Goal: Use online tool/utility: Utilize a website feature to perform a specific function

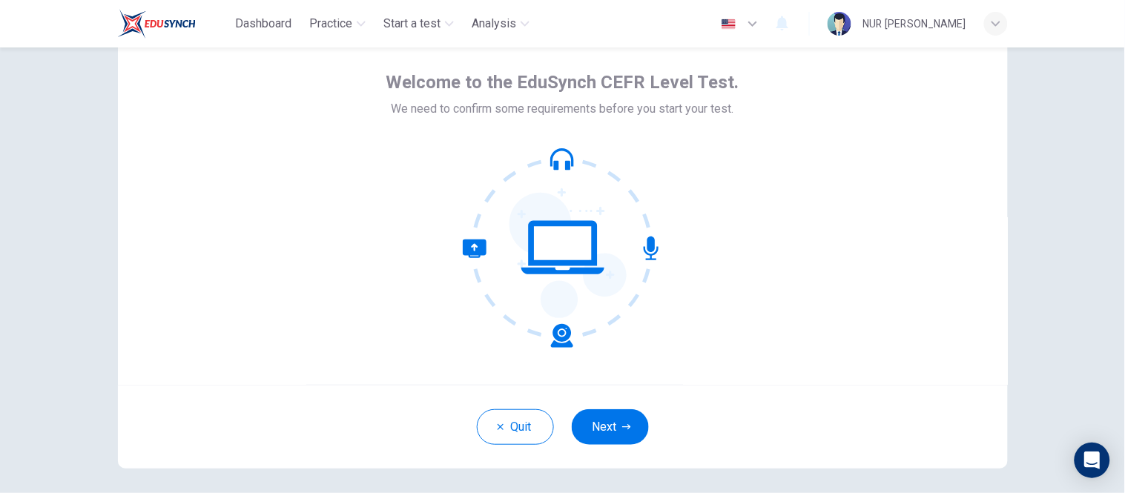
scroll to position [61, 0]
click at [607, 432] on button "Next" at bounding box center [610, 427] width 77 height 36
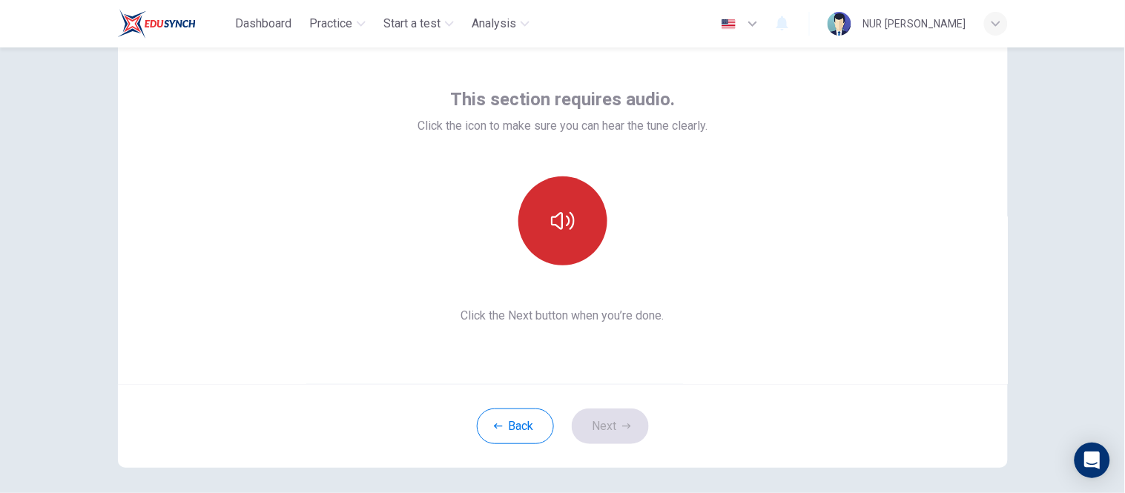
click at [569, 233] on button "button" at bounding box center [562, 220] width 89 height 89
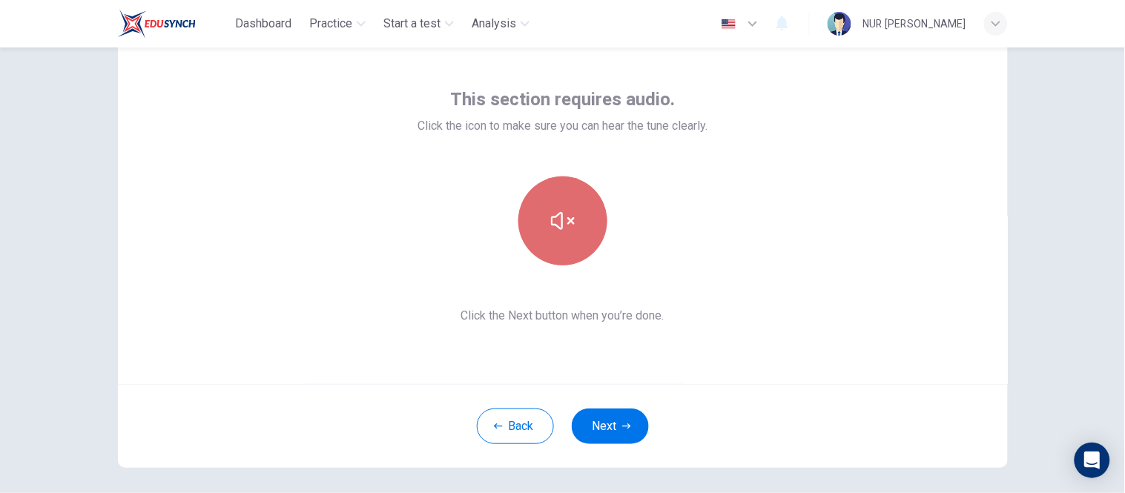
click at [569, 233] on button "button" at bounding box center [562, 220] width 89 height 89
click at [577, 232] on button "button" at bounding box center [562, 220] width 89 height 89
click at [571, 230] on button "button" at bounding box center [562, 220] width 89 height 89
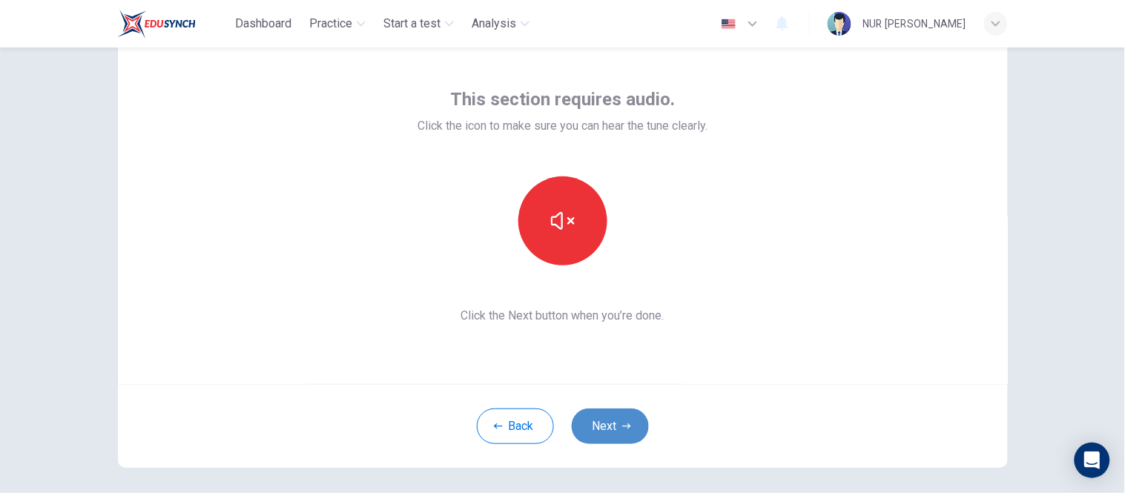
click at [598, 427] on button "Next" at bounding box center [610, 427] width 77 height 36
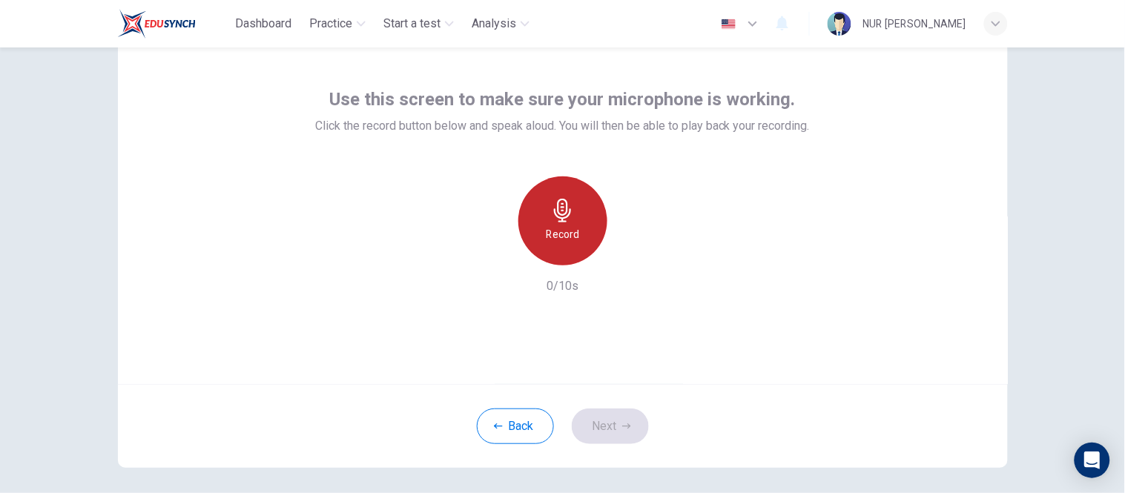
click at [534, 225] on div "Record" at bounding box center [562, 220] width 89 height 89
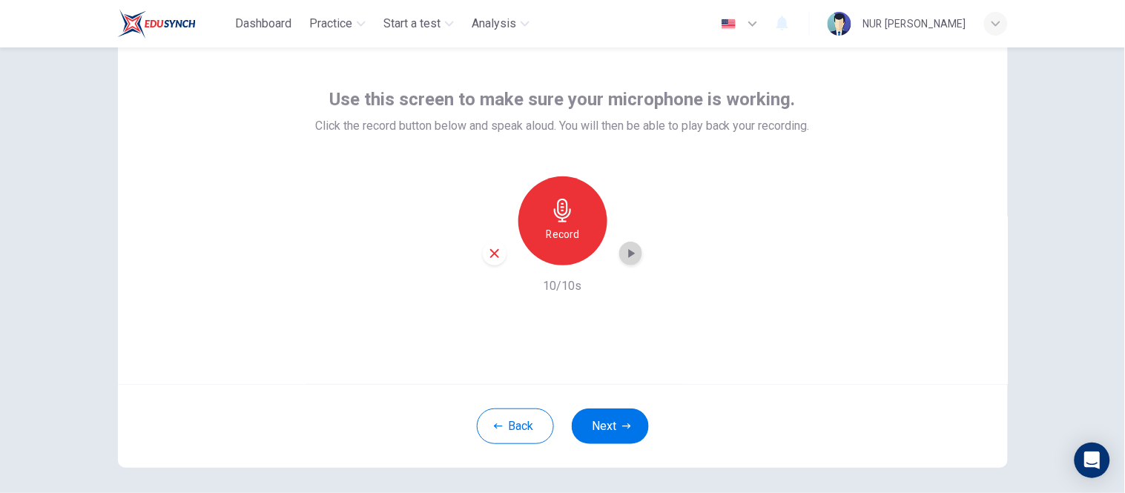
click at [626, 249] on icon "button" at bounding box center [631, 253] width 15 height 15
click at [566, 216] on icon "button" at bounding box center [563, 211] width 24 height 24
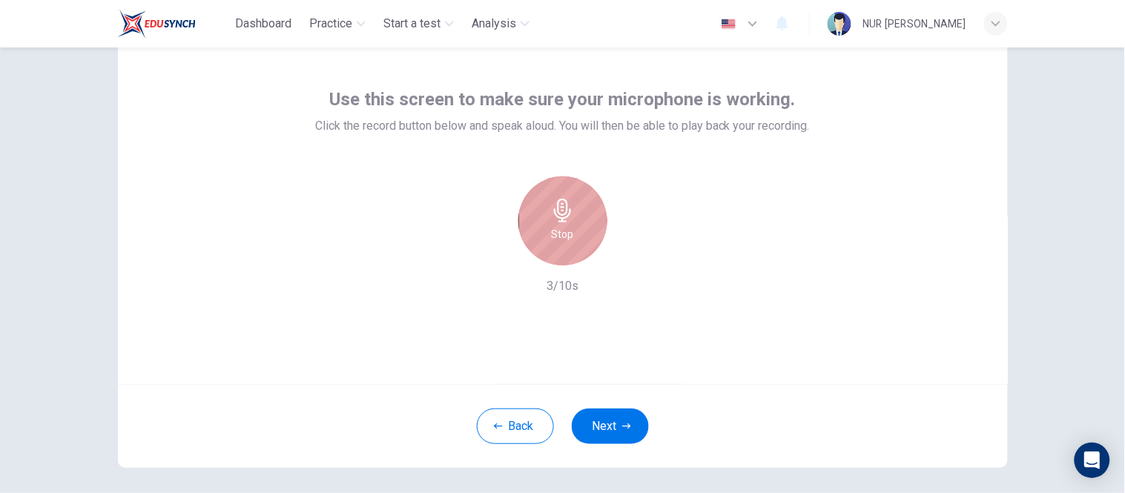
click at [566, 216] on icon "button" at bounding box center [563, 211] width 24 height 24
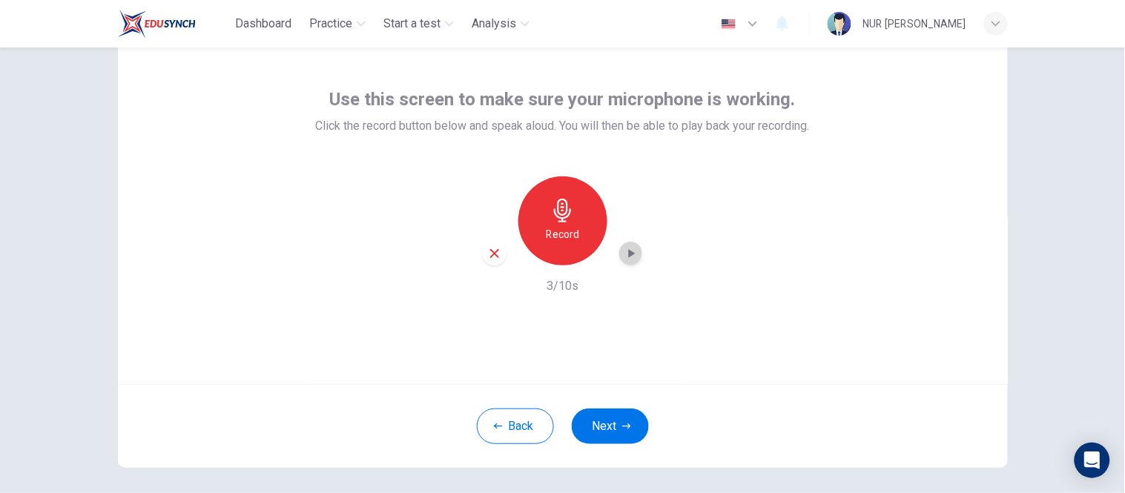
click at [628, 250] on icon "button" at bounding box center [631, 253] width 15 height 15
click at [351, 306] on div "Use this screen to make sure your microphone is working. Click the record butto…" at bounding box center [563, 206] width 890 height 356
click at [627, 257] on icon "button" at bounding box center [631, 253] width 15 height 15
click at [580, 220] on div "Record" at bounding box center [562, 220] width 89 height 89
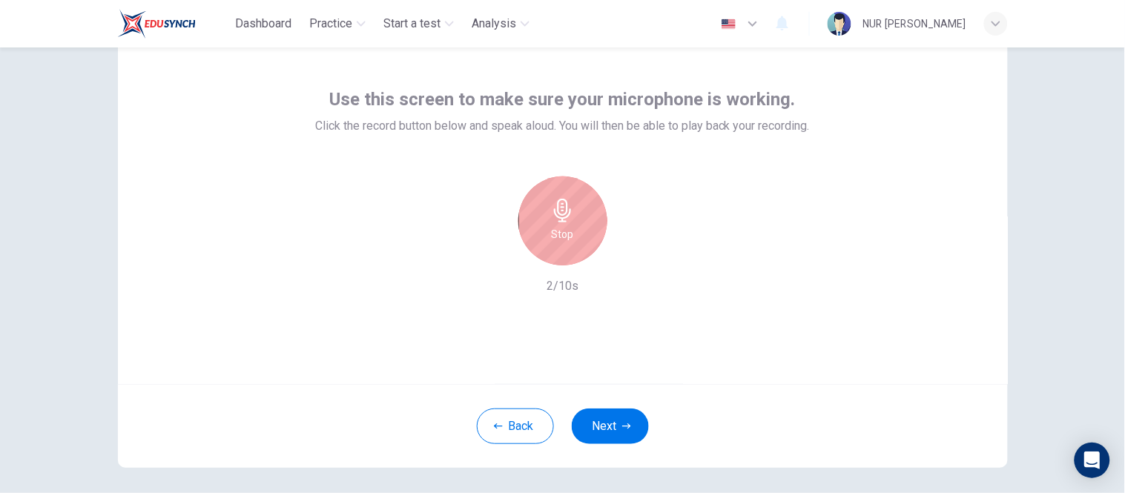
click at [580, 220] on div "Stop" at bounding box center [562, 220] width 89 height 89
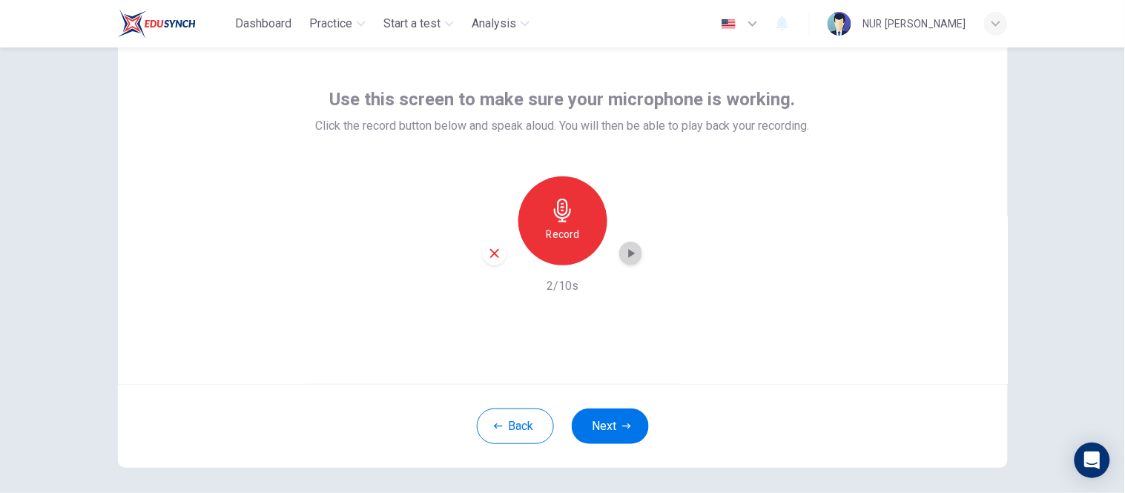
click at [624, 251] on icon "button" at bounding box center [631, 253] width 15 height 15
click at [628, 252] on icon "button" at bounding box center [631, 253] width 7 height 9
click at [538, 209] on div "Record" at bounding box center [562, 220] width 89 height 89
click at [628, 255] on icon "button" at bounding box center [631, 253] width 7 height 9
click at [588, 240] on div "Record" at bounding box center [562, 220] width 89 height 89
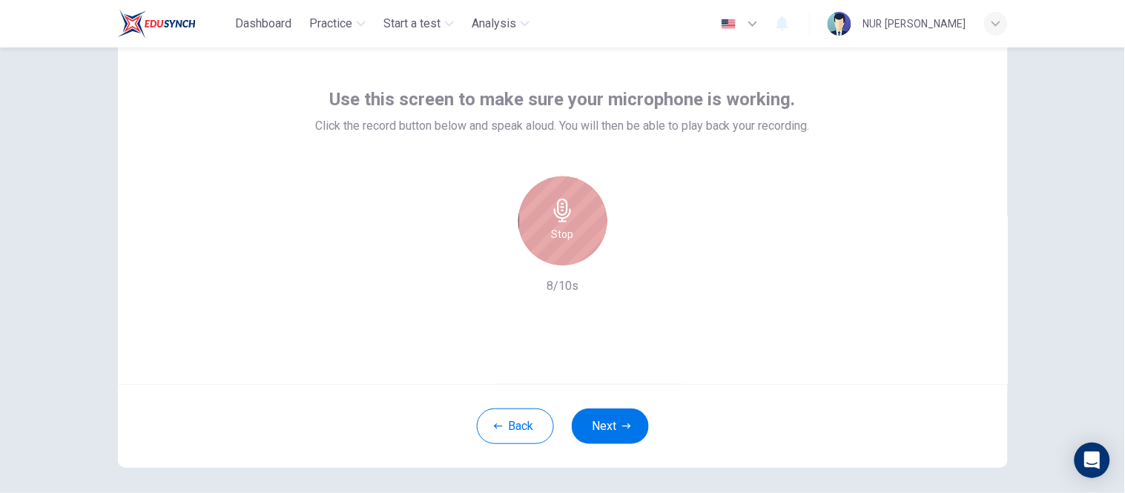
click at [570, 227] on div "Stop" at bounding box center [562, 220] width 89 height 89
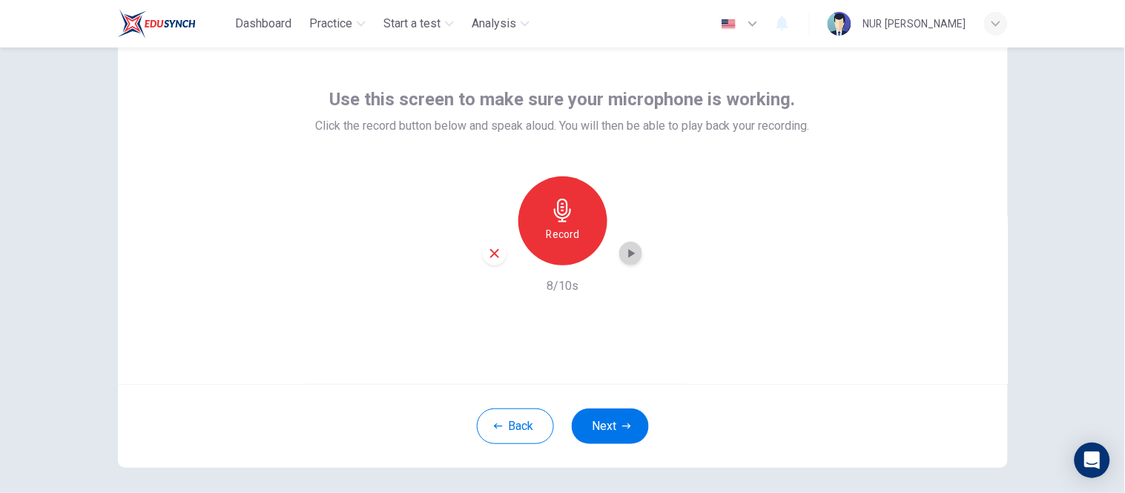
click at [624, 253] on icon "button" at bounding box center [631, 253] width 15 height 15
click at [896, 243] on div "Use this screen to make sure your microphone is working. Click the record butto…" at bounding box center [563, 206] width 890 height 356
click at [521, 426] on button "Back" at bounding box center [515, 427] width 77 height 36
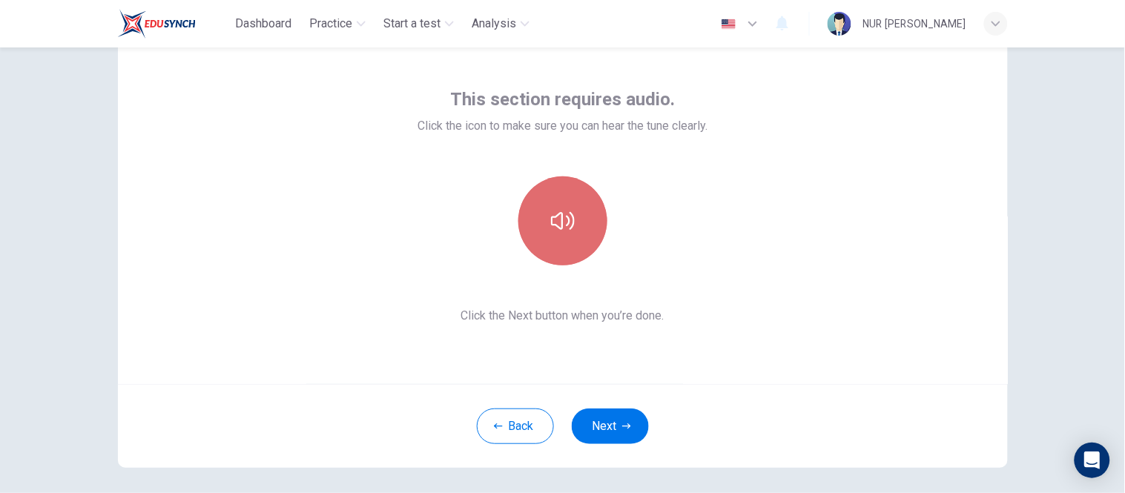
click at [552, 230] on icon "button" at bounding box center [563, 221] width 24 height 24
click at [562, 250] on button "button" at bounding box center [562, 220] width 89 height 89
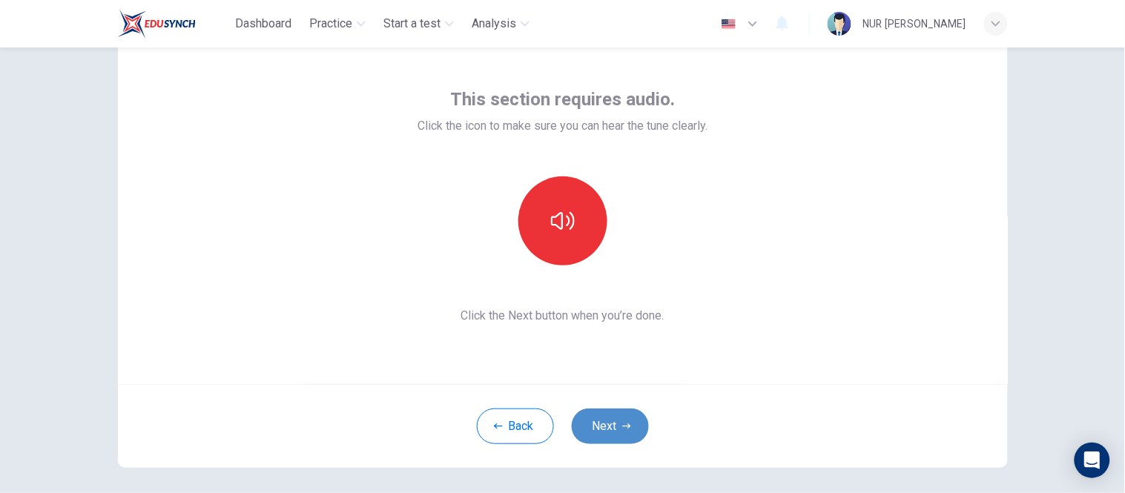
click at [595, 419] on button "Next" at bounding box center [610, 427] width 77 height 36
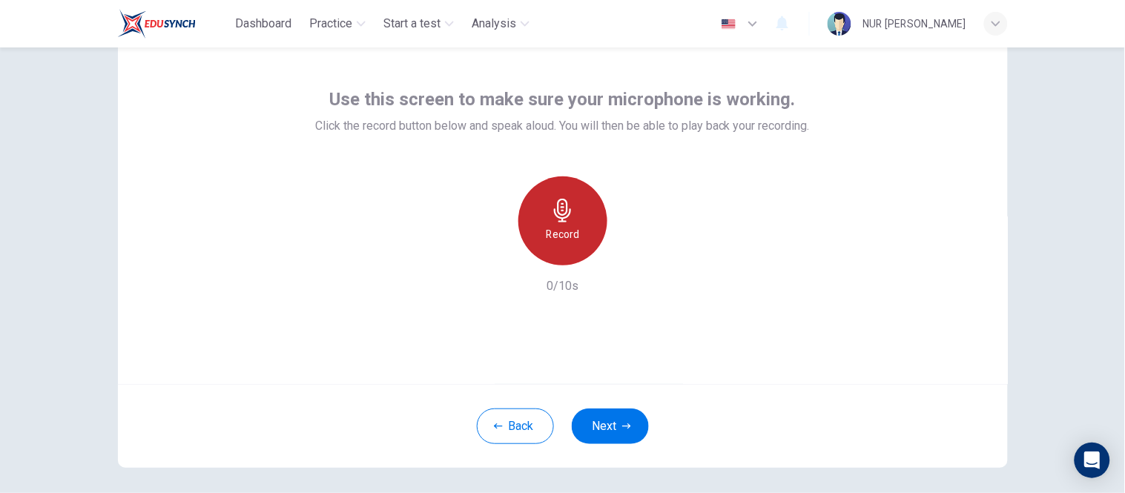
click at [551, 208] on icon "button" at bounding box center [563, 211] width 24 height 24
click at [628, 252] on icon "button" at bounding box center [631, 253] width 7 height 9
click at [564, 213] on icon "button" at bounding box center [563, 211] width 24 height 24
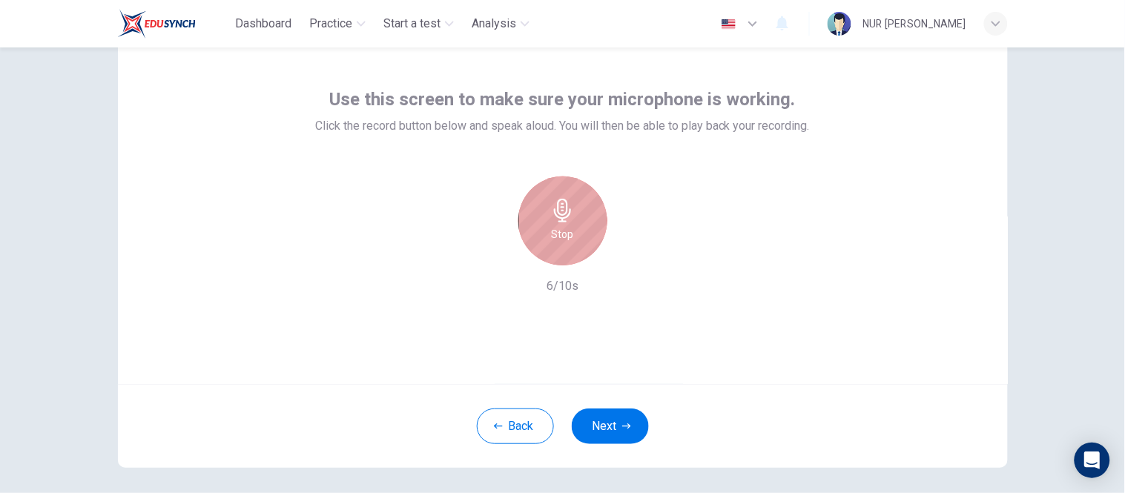
click at [567, 206] on icon "button" at bounding box center [563, 211] width 24 height 24
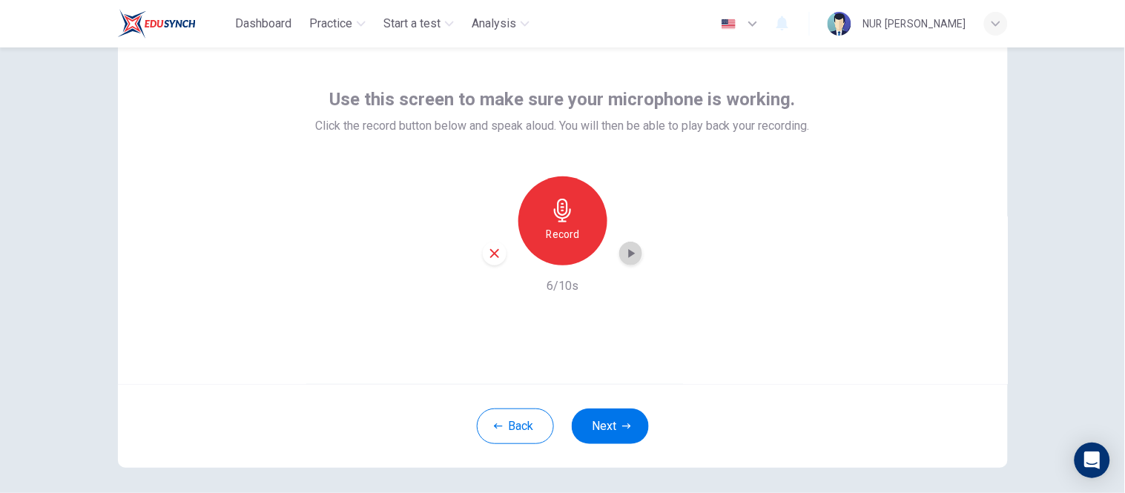
click at [628, 254] on icon "button" at bounding box center [631, 253] width 7 height 9
click at [508, 430] on button "Back" at bounding box center [515, 427] width 77 height 36
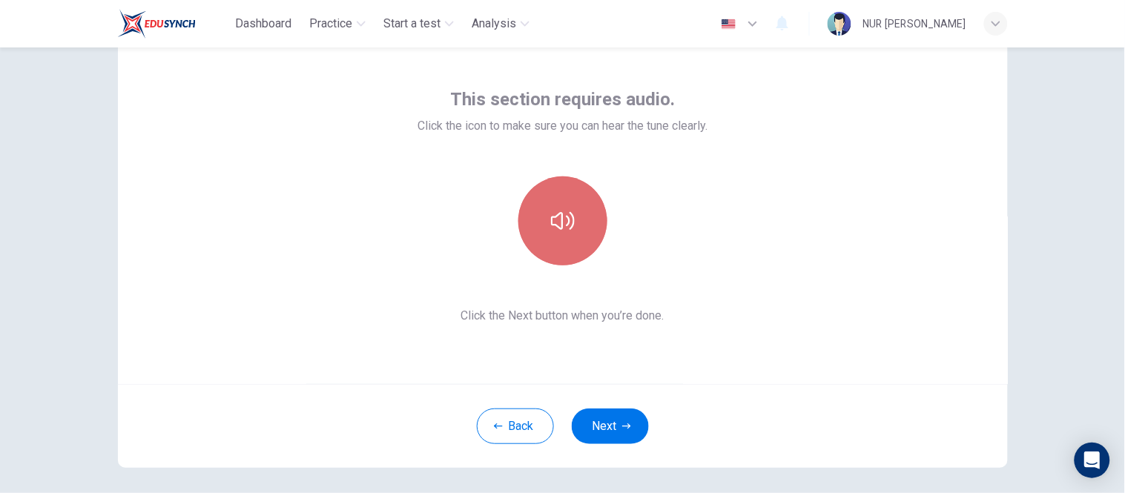
click at [569, 249] on button "button" at bounding box center [562, 220] width 89 height 89
click at [570, 249] on button "button" at bounding box center [562, 220] width 89 height 89
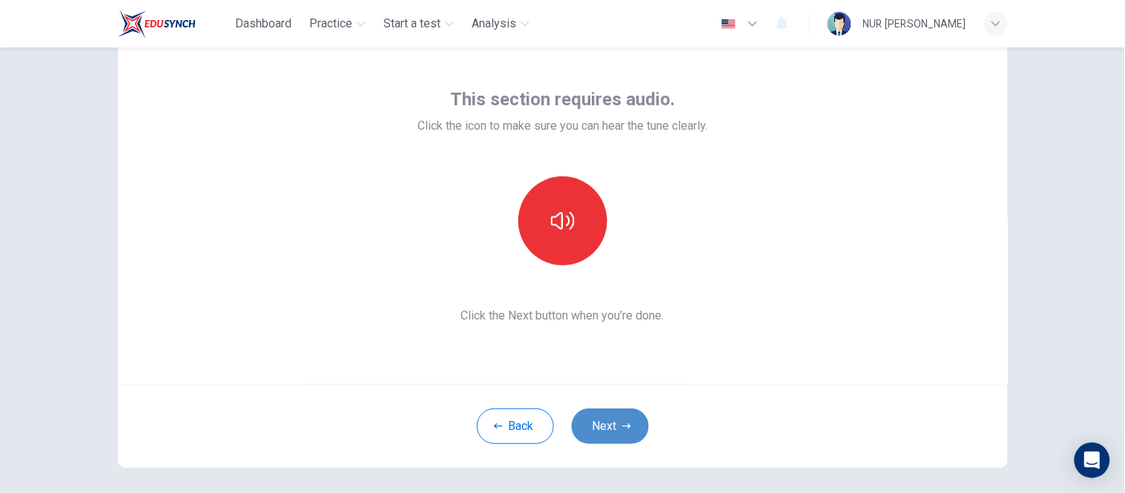
click at [608, 420] on button "Next" at bounding box center [610, 427] width 77 height 36
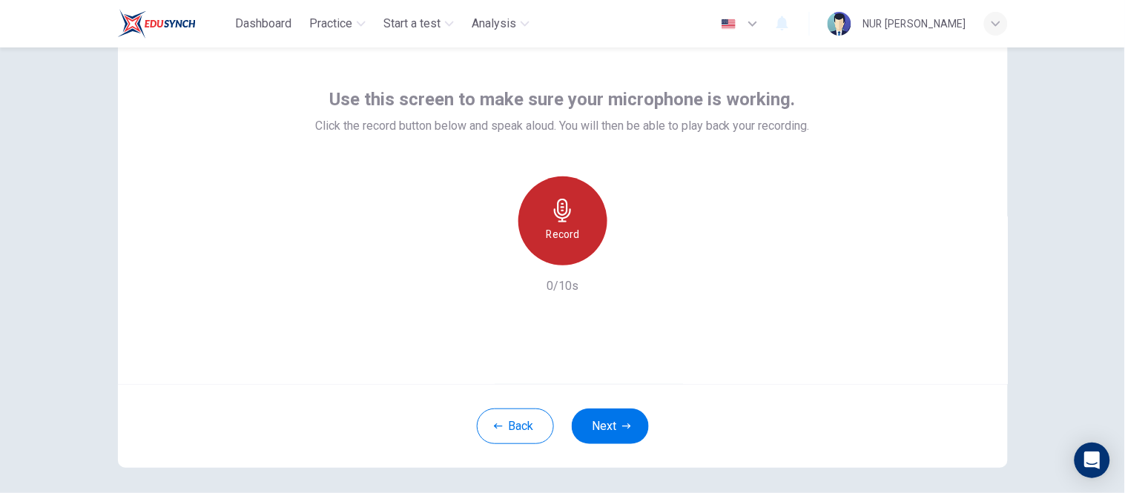
click at [537, 191] on div "Record" at bounding box center [562, 220] width 89 height 89
click at [556, 200] on icon "button" at bounding box center [562, 211] width 17 height 24
click at [590, 240] on div "Stop" at bounding box center [562, 220] width 89 height 89
click at [590, 240] on div "Record" at bounding box center [562, 220] width 89 height 89
click at [565, 226] on h6 "Stop" at bounding box center [563, 234] width 22 height 18
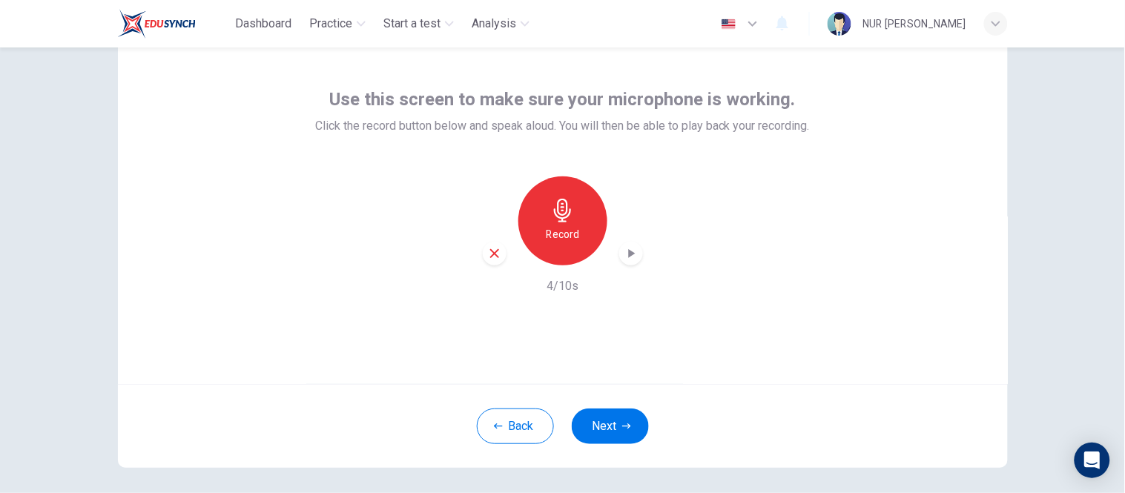
click at [629, 257] on icon "button" at bounding box center [631, 253] width 15 height 15
click at [629, 257] on icon "button" at bounding box center [631, 253] width 10 height 11
click at [558, 217] on icon "button" at bounding box center [563, 211] width 24 height 24
click at [628, 254] on icon "button" at bounding box center [631, 253] width 7 height 9
click at [613, 420] on button "Next" at bounding box center [610, 427] width 77 height 36
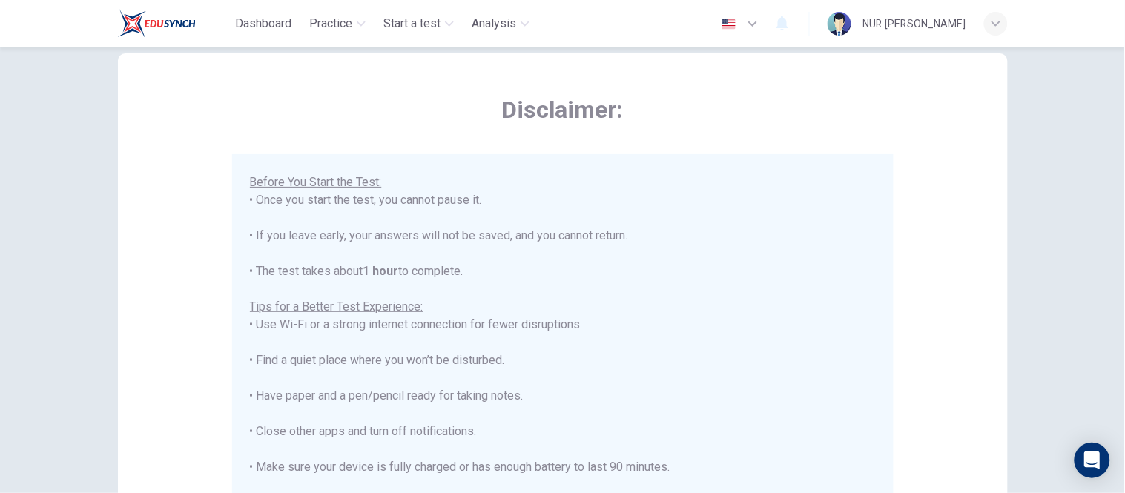
scroll to position [331, 0]
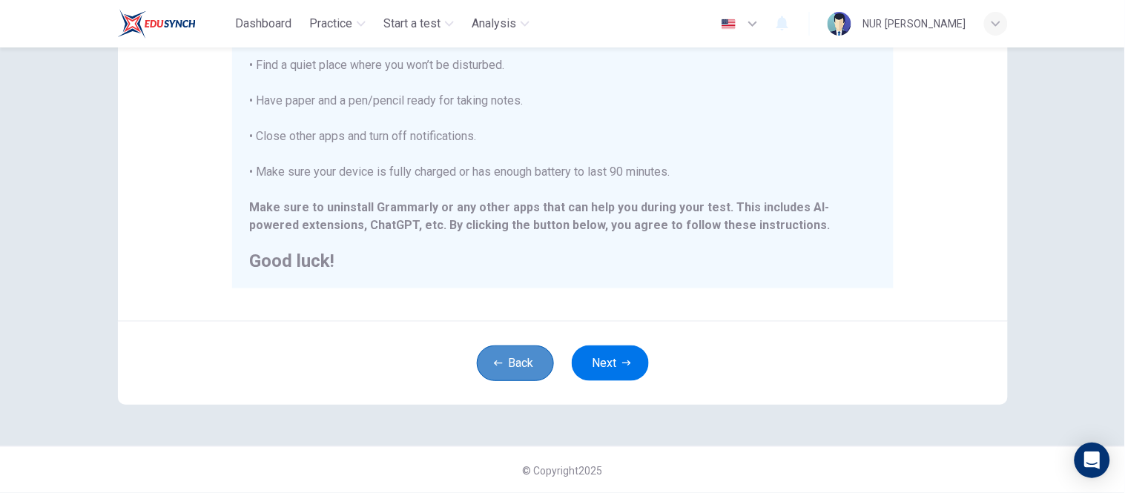
click at [512, 369] on button "Back" at bounding box center [515, 364] width 77 height 36
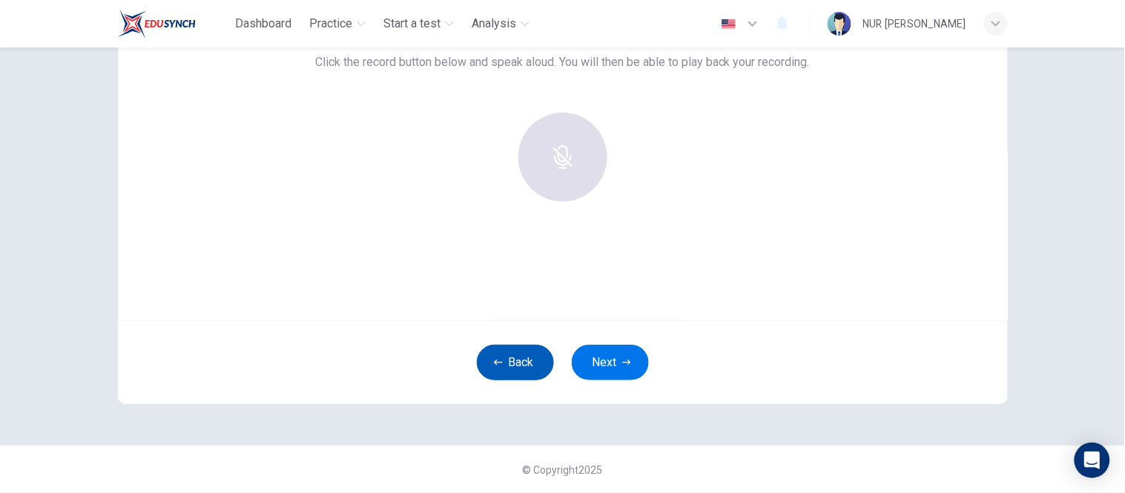
scroll to position [124, 0]
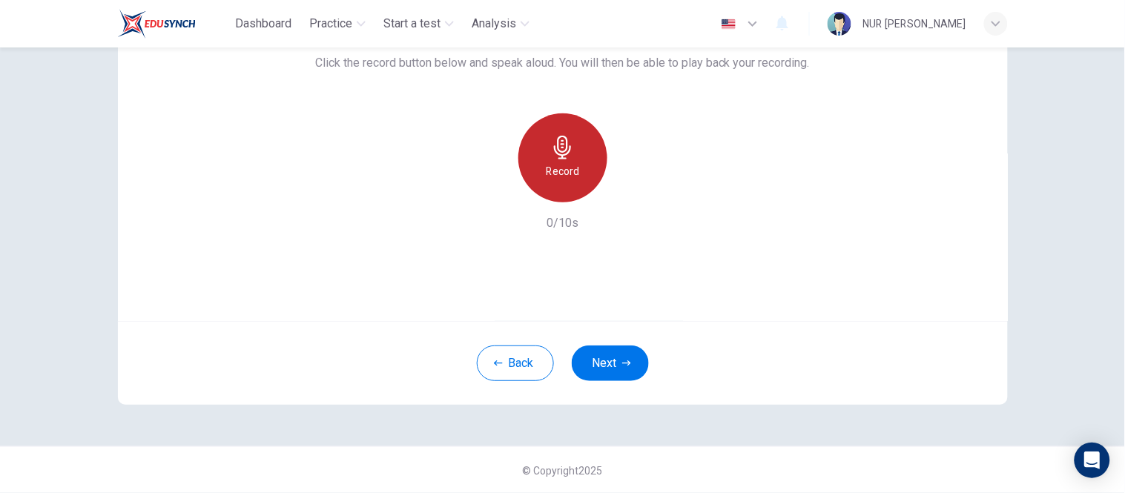
click at [581, 180] on div "Record" at bounding box center [562, 157] width 89 height 89
click at [581, 180] on div "Stop" at bounding box center [562, 157] width 89 height 89
click at [628, 193] on icon "button" at bounding box center [631, 190] width 7 height 9
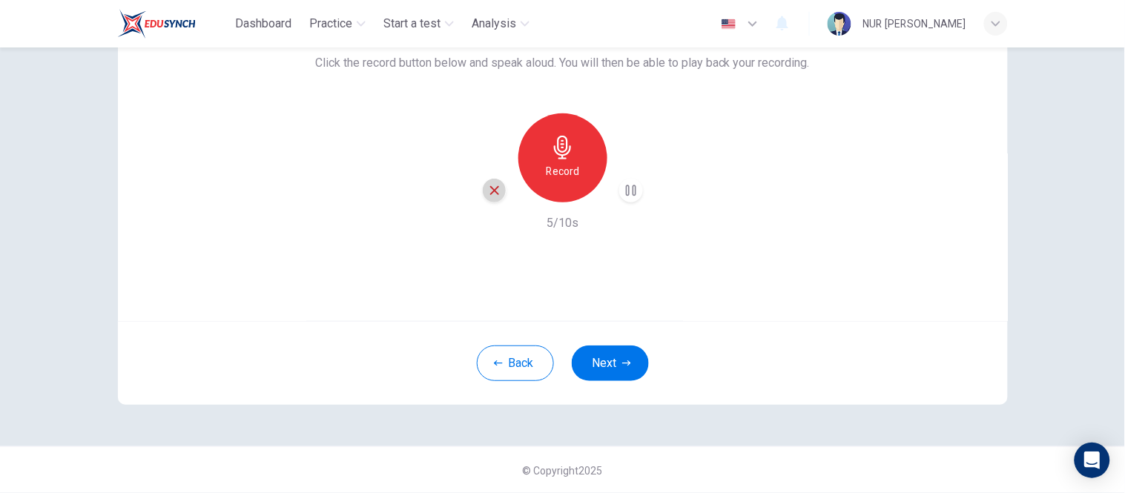
click at [488, 190] on icon "button" at bounding box center [494, 190] width 13 height 13
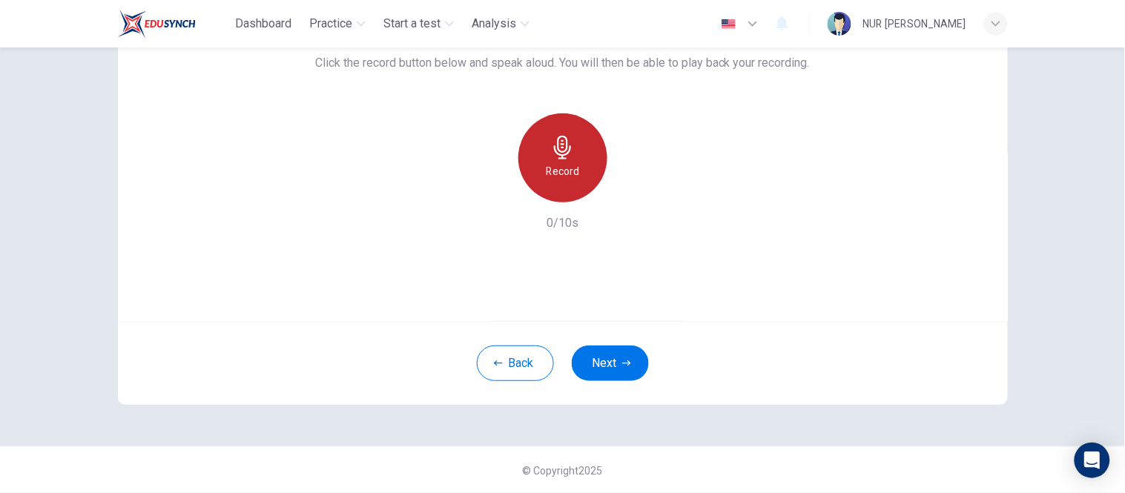
click at [571, 178] on h6 "Record" at bounding box center [562, 171] width 33 height 18
click at [571, 178] on div "Stop" at bounding box center [562, 157] width 89 height 89
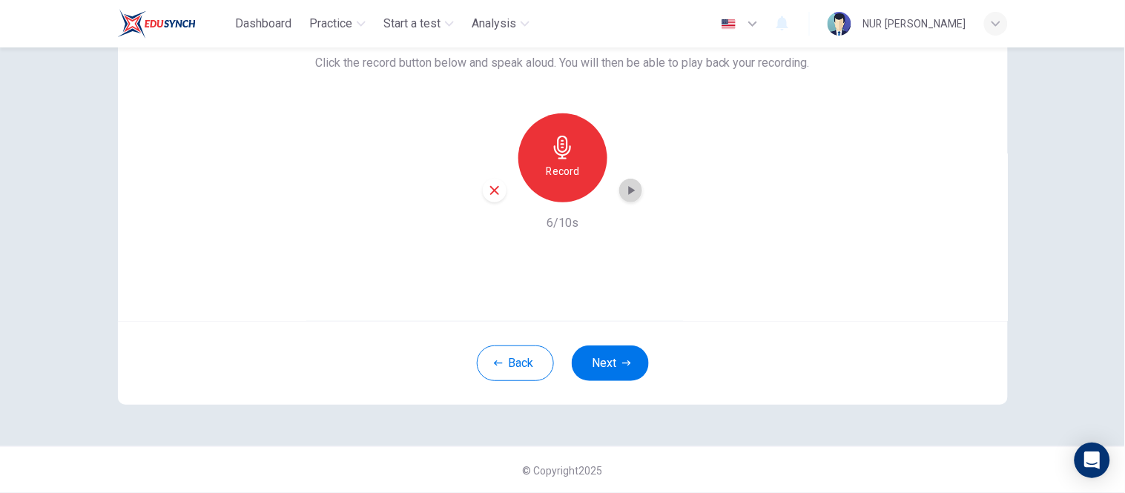
click at [627, 184] on icon "button" at bounding box center [631, 190] width 15 height 15
click at [564, 166] on h6 "Record" at bounding box center [562, 171] width 33 height 18
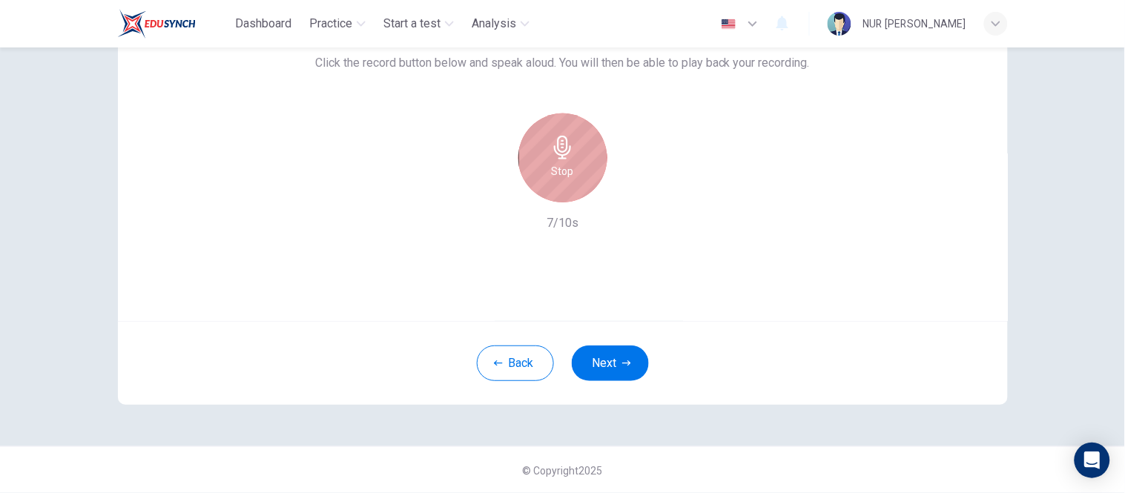
click at [564, 166] on h6 "Stop" at bounding box center [563, 171] width 22 height 18
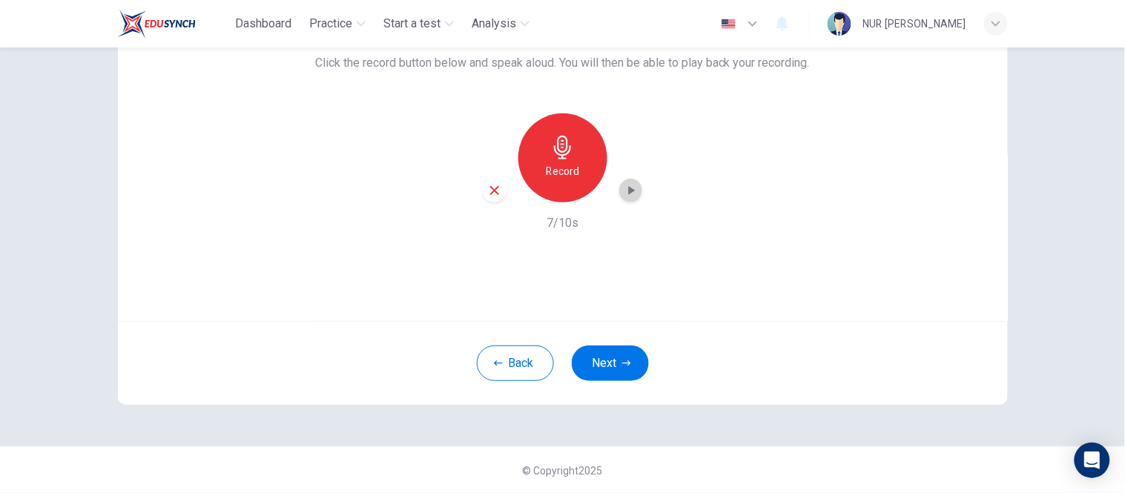
click at [628, 193] on icon "button" at bounding box center [631, 190] width 15 height 15
click at [492, 184] on icon "button" at bounding box center [494, 190] width 13 height 13
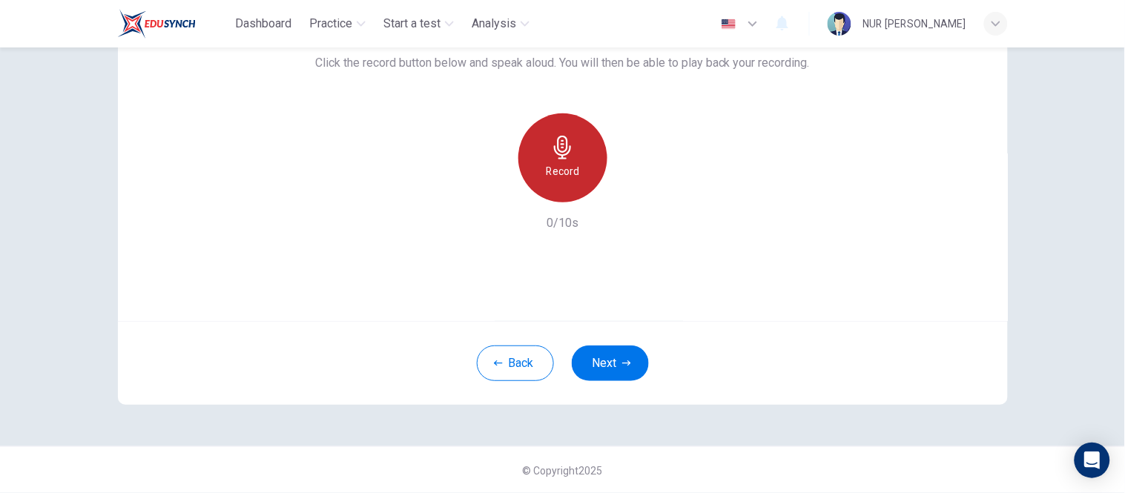
click at [538, 150] on div "Record" at bounding box center [562, 157] width 89 height 89
click at [551, 154] on icon "button" at bounding box center [563, 148] width 24 height 24
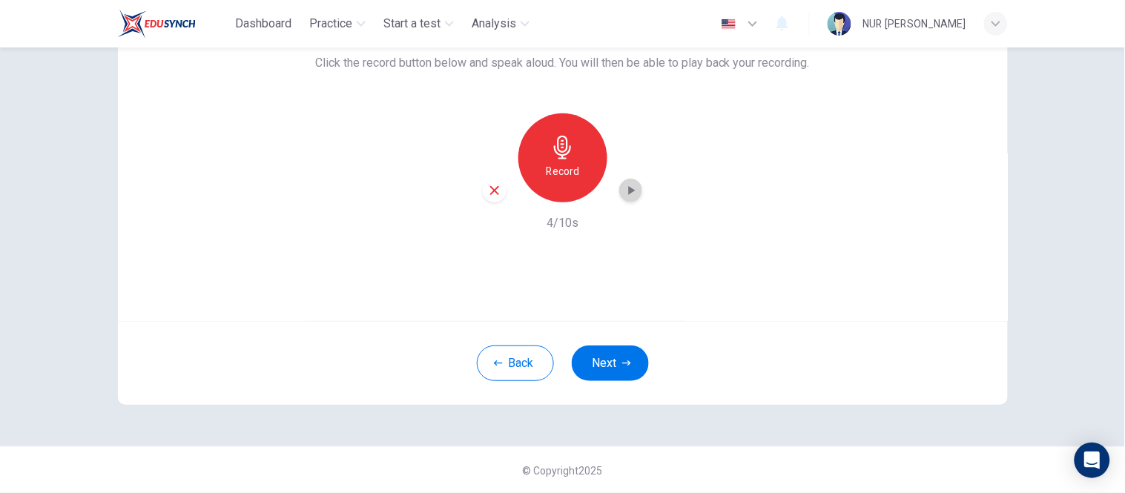
click at [628, 191] on icon "button" at bounding box center [631, 190] width 7 height 9
click at [513, 362] on button "Back" at bounding box center [515, 364] width 77 height 36
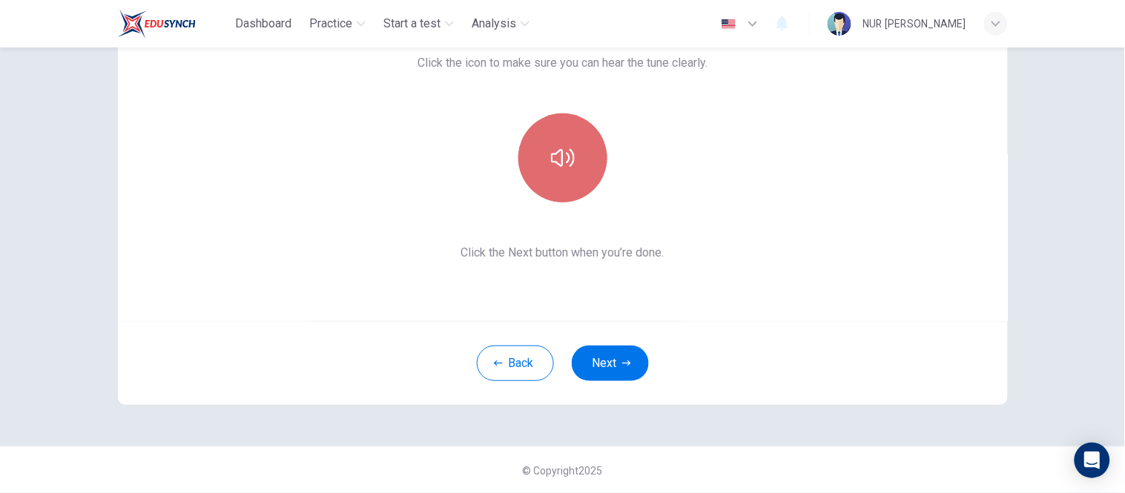
click at [564, 154] on icon "button" at bounding box center [563, 158] width 24 height 18
click at [582, 145] on button "button" at bounding box center [562, 157] width 89 height 89
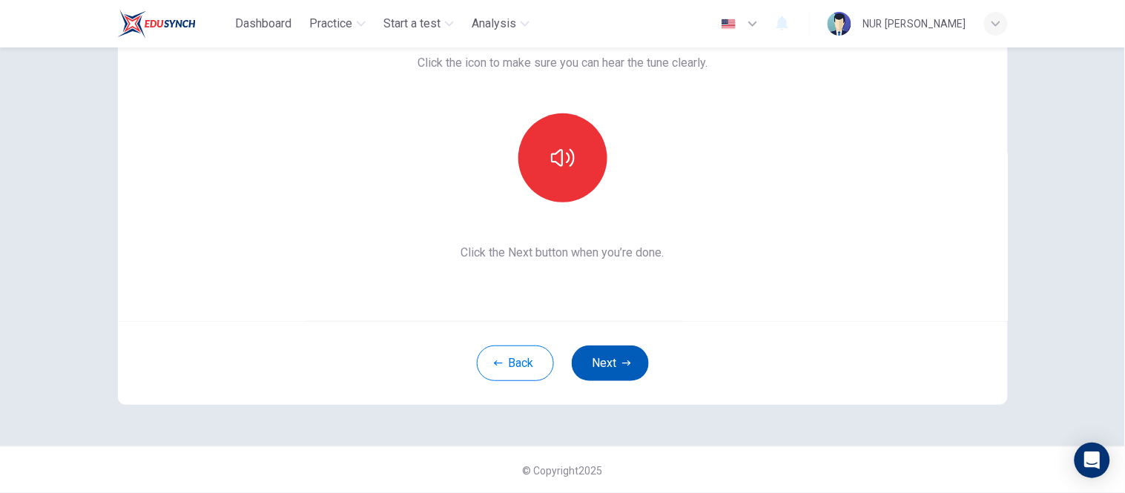
click at [598, 349] on button "Next" at bounding box center [610, 364] width 77 height 36
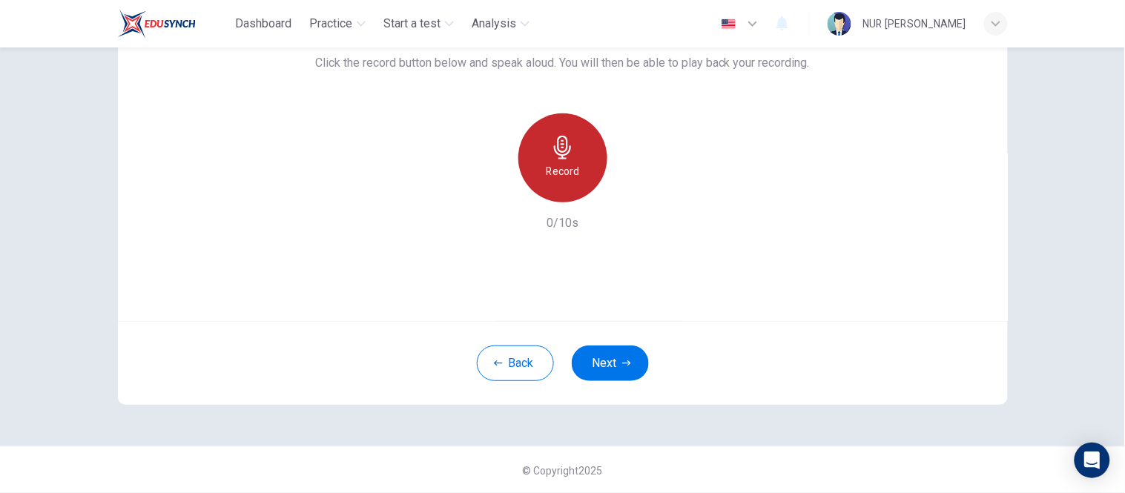
click at [571, 135] on div "Record" at bounding box center [562, 157] width 89 height 89
click at [569, 151] on icon "button" at bounding box center [563, 148] width 24 height 24
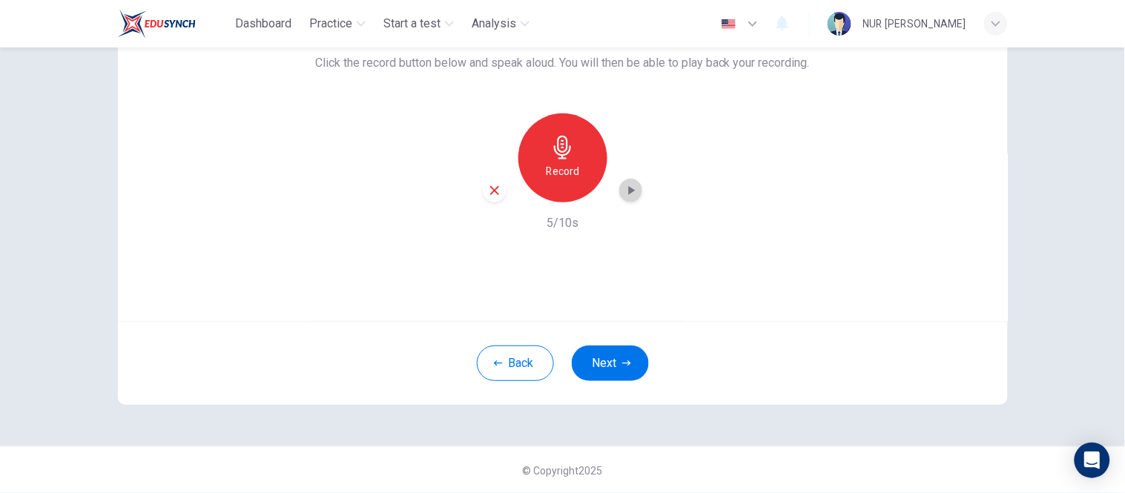
click at [632, 196] on icon "button" at bounding box center [631, 190] width 15 height 15
click at [495, 194] on icon "button" at bounding box center [494, 190] width 13 height 13
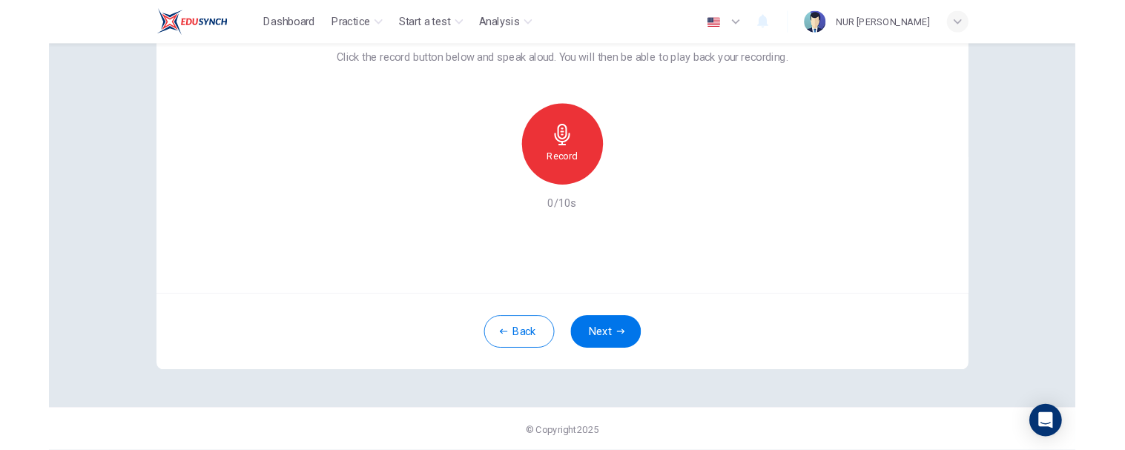
scroll to position [0, 0]
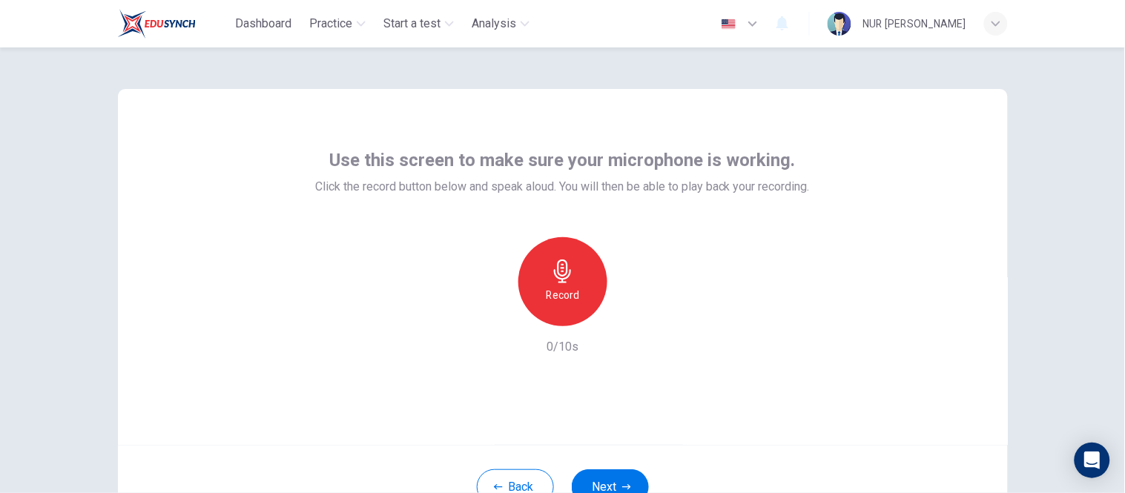
click at [1002, 23] on div "button" at bounding box center [996, 24] width 24 height 24
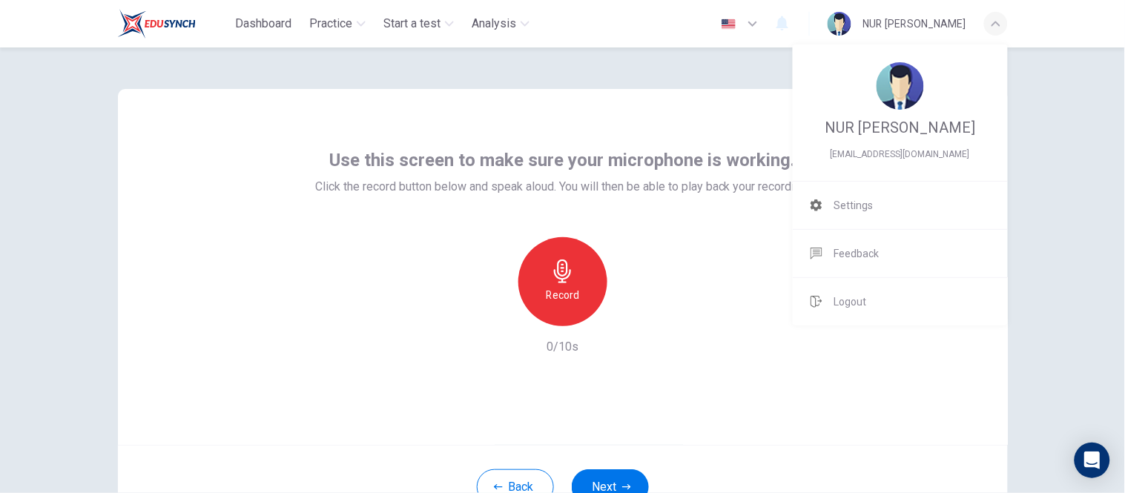
click at [1002, 23] on div at bounding box center [562, 246] width 1125 height 493
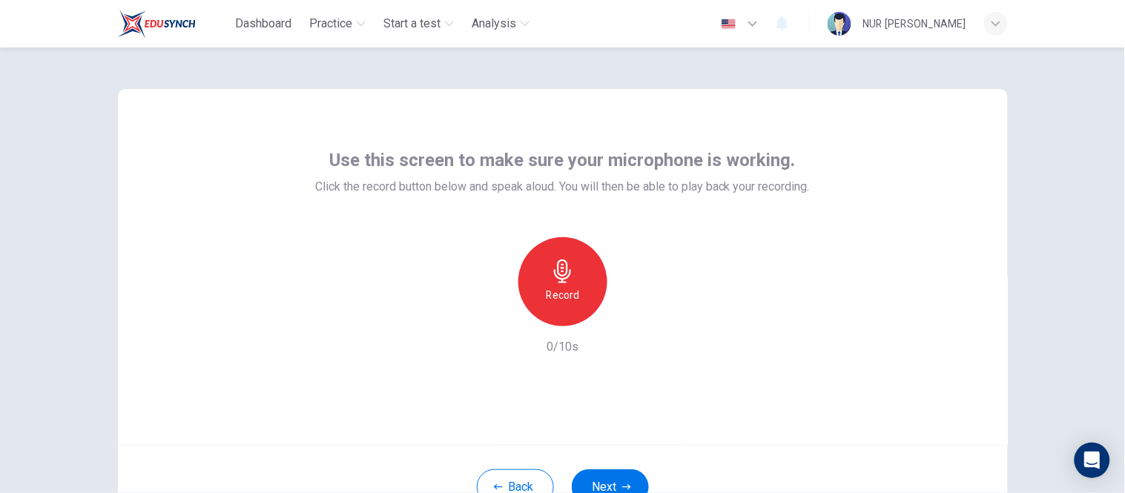
click at [527, 265] on div "Record" at bounding box center [562, 281] width 89 height 89
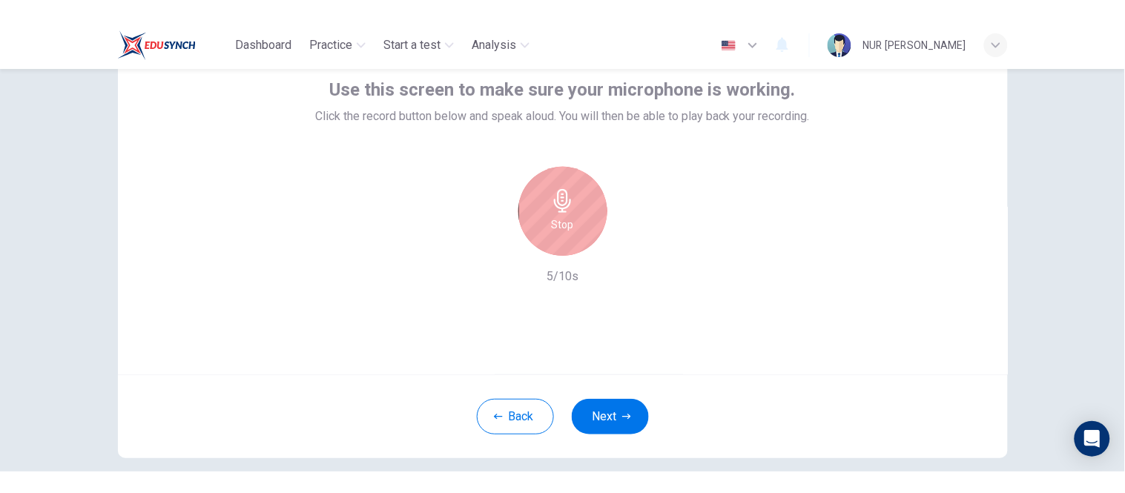
scroll to position [93, 0]
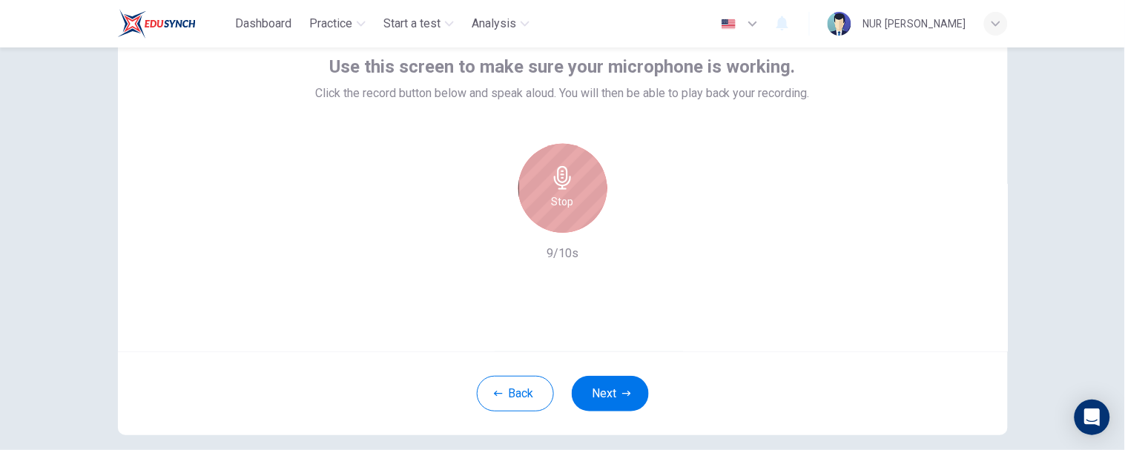
click at [572, 168] on div "Stop" at bounding box center [562, 188] width 89 height 89
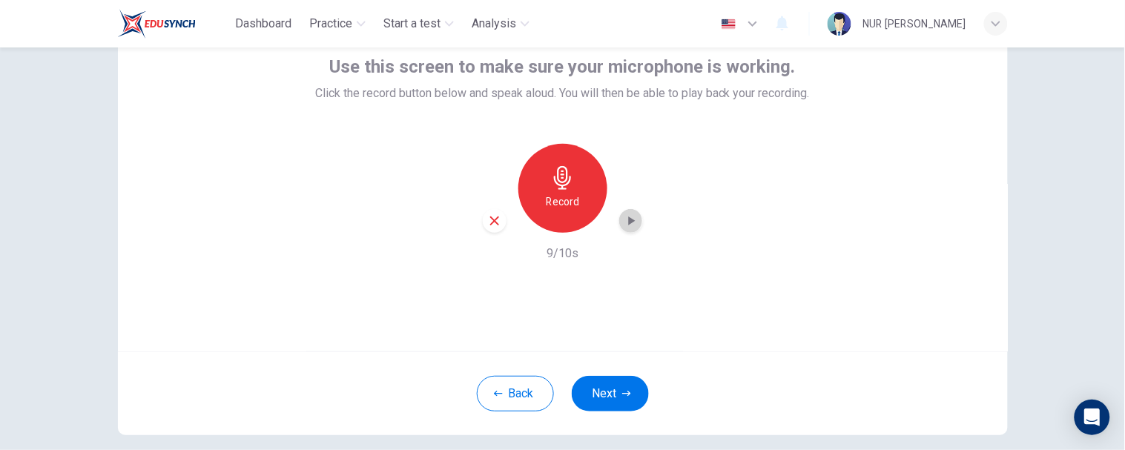
click at [628, 224] on icon "button" at bounding box center [631, 221] width 15 height 15
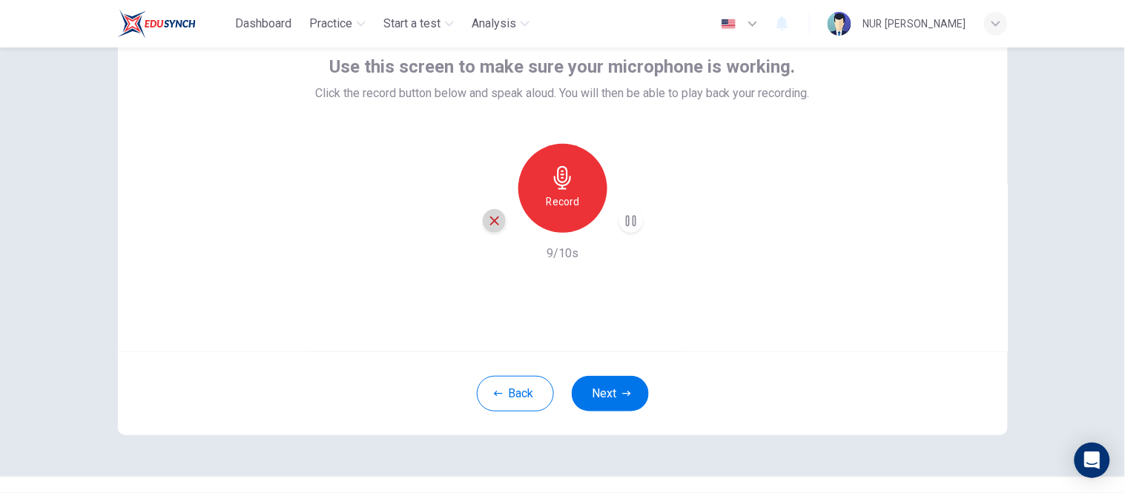
click at [488, 217] on icon "button" at bounding box center [494, 220] width 13 height 13
click at [561, 187] on icon "button" at bounding box center [563, 178] width 24 height 24
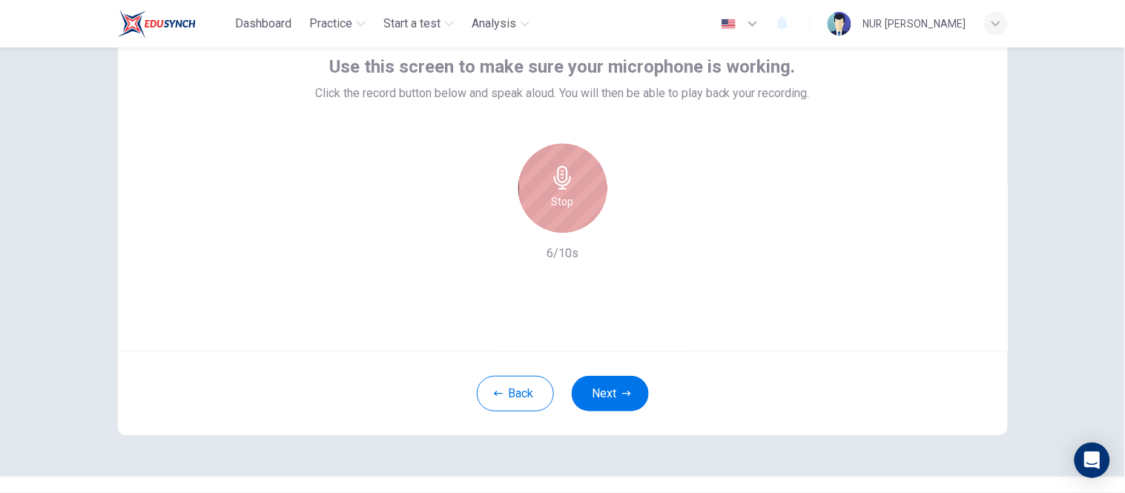
click at [564, 196] on h6 "Stop" at bounding box center [563, 202] width 22 height 18
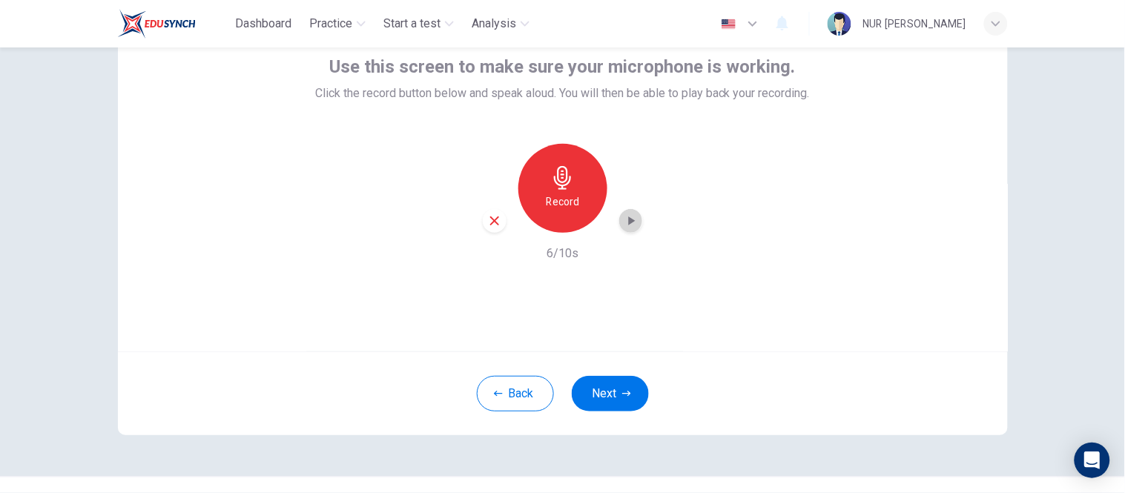
click at [628, 222] on icon "button" at bounding box center [631, 221] width 7 height 9
click at [549, 195] on h6 "Record" at bounding box center [562, 202] width 33 height 18
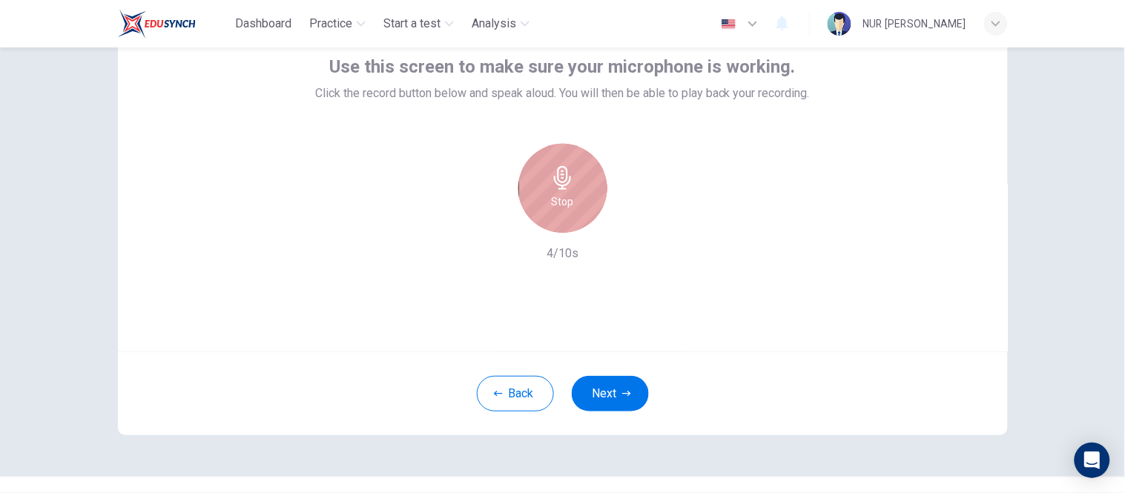
click at [555, 193] on h6 "Stop" at bounding box center [563, 202] width 22 height 18
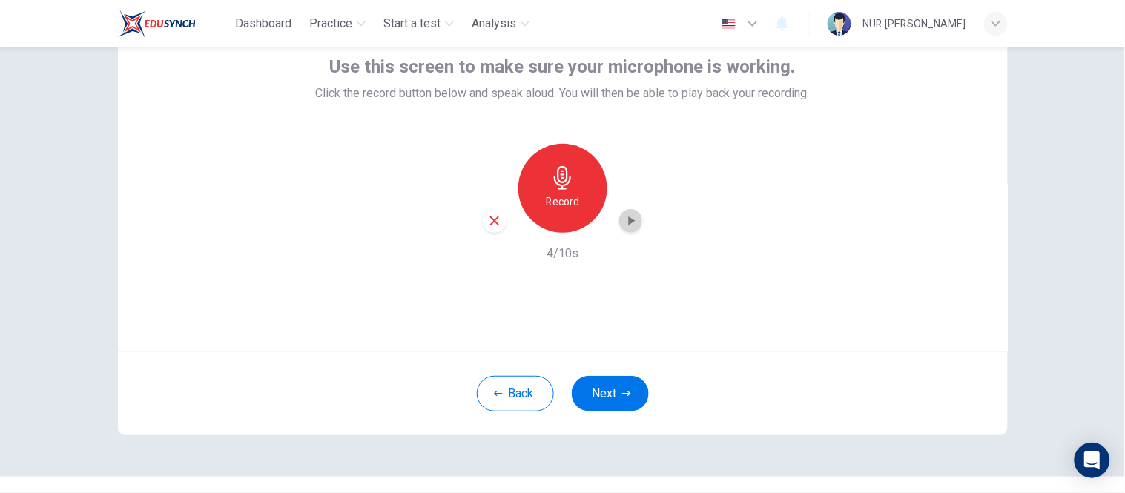
click at [628, 219] on icon "button" at bounding box center [631, 221] width 7 height 9
click at [488, 216] on icon "button" at bounding box center [494, 220] width 13 height 13
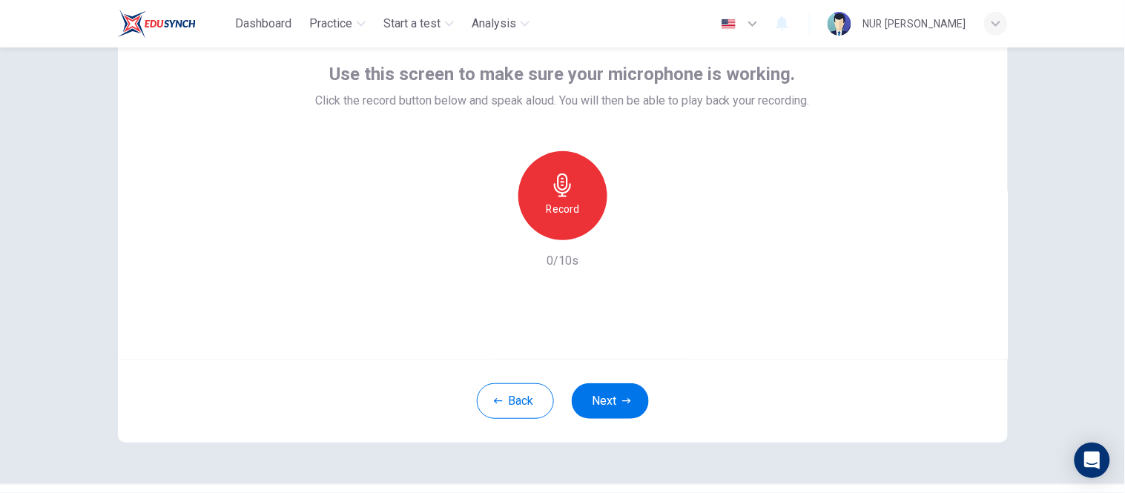
scroll to position [124, 0]
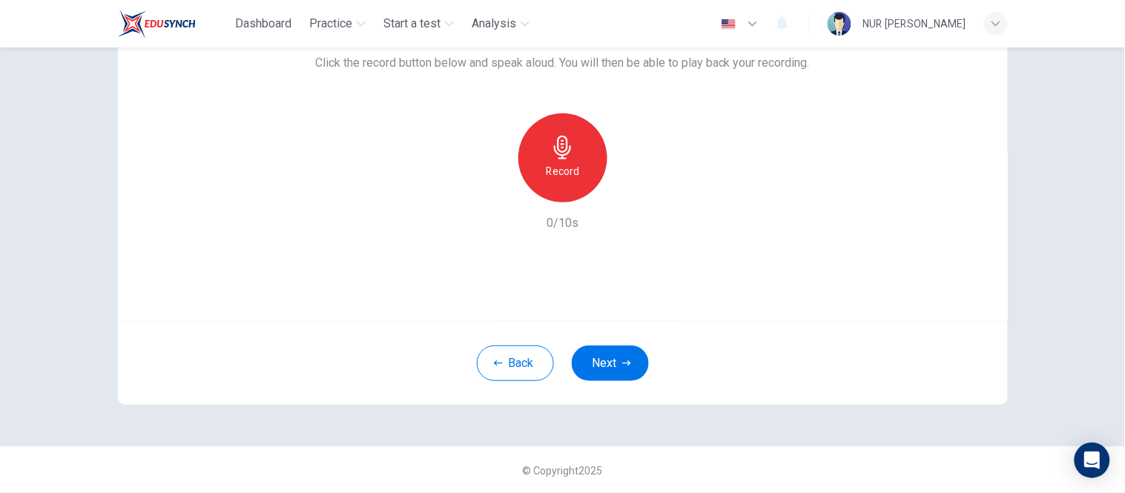
click at [842, 268] on div "Use this screen to make sure your microphone is working. Click the record butto…" at bounding box center [563, 143] width 890 height 356
click at [547, 173] on h6 "Record" at bounding box center [562, 171] width 33 height 18
click at [547, 173] on div "Stop" at bounding box center [562, 157] width 89 height 89
click at [628, 190] on icon "button" at bounding box center [631, 190] width 7 height 9
click at [588, 163] on div "Record" at bounding box center [562, 157] width 89 height 89
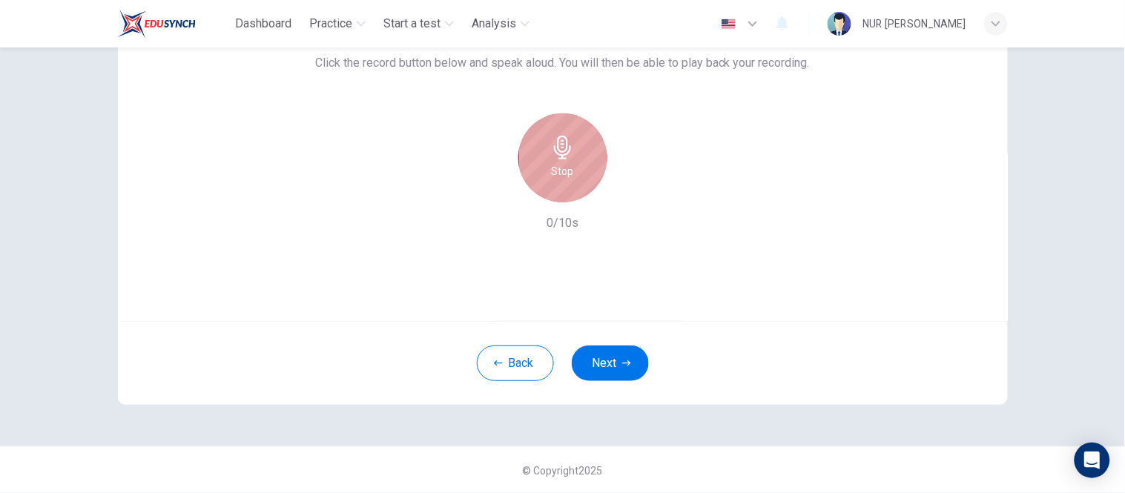
click at [588, 163] on div "Stop" at bounding box center [562, 157] width 89 height 89
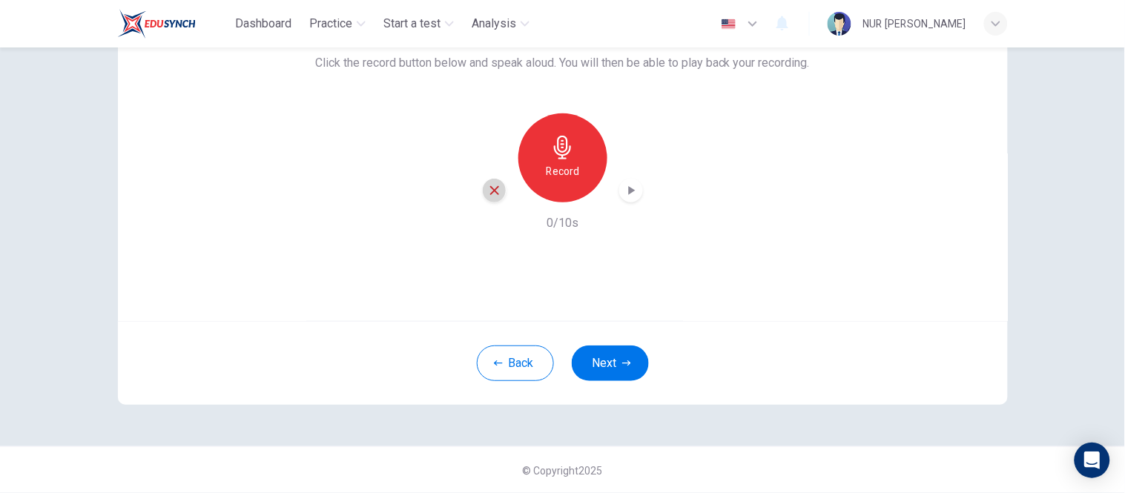
click at [483, 186] on div "button" at bounding box center [495, 191] width 24 height 24
click at [765, 250] on div "Use this screen to make sure your microphone is working. Click the record butto…" at bounding box center [563, 143] width 890 height 356
click at [829, 253] on div "Use this screen to make sure your microphone is working. Click the record butto…" at bounding box center [563, 143] width 890 height 356
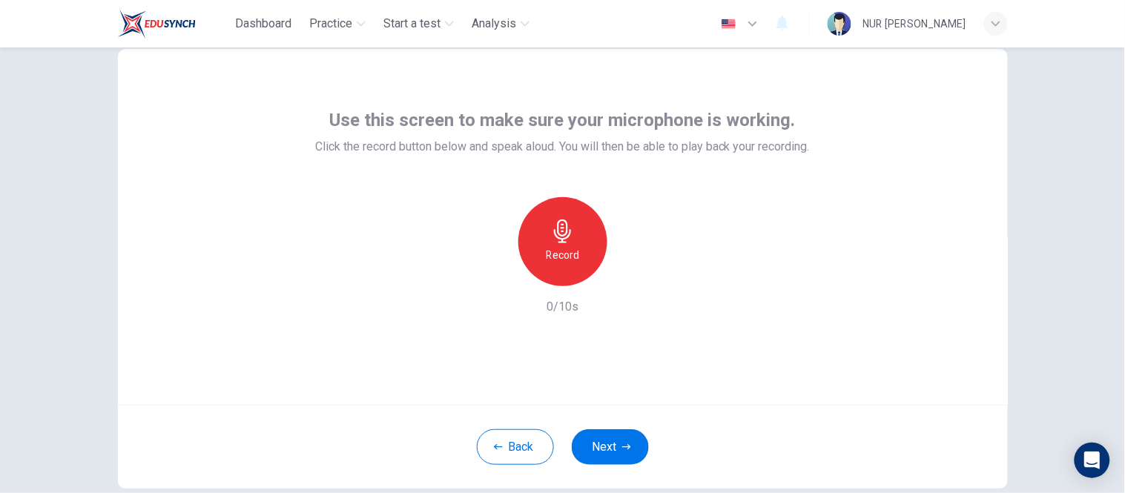
scroll to position [39, 0]
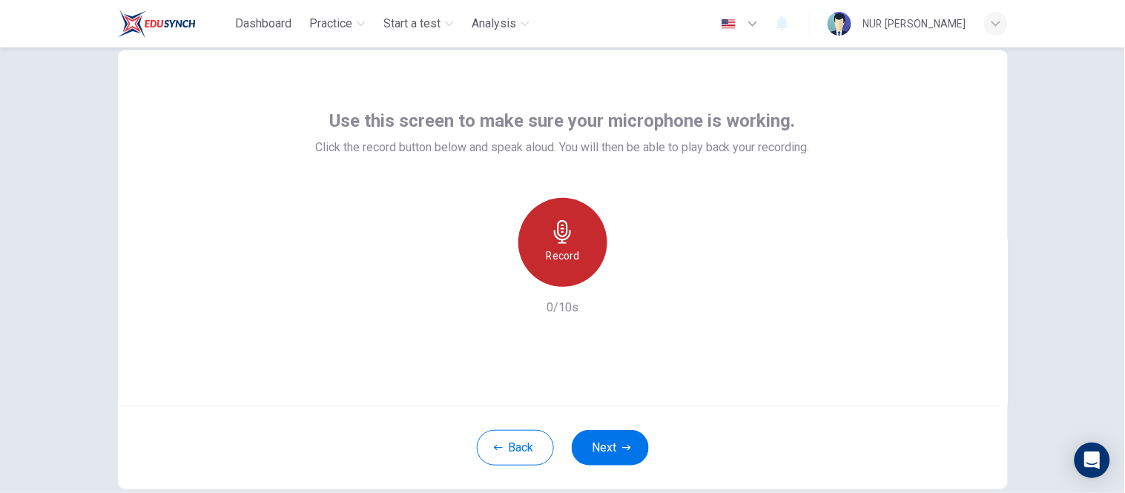
click at [584, 221] on div "Record" at bounding box center [562, 242] width 89 height 89
click at [584, 221] on div "Stop" at bounding box center [562, 242] width 89 height 89
click at [635, 278] on div "button" at bounding box center [631, 275] width 24 height 24
click at [492, 277] on icon "button" at bounding box center [494, 275] width 9 height 9
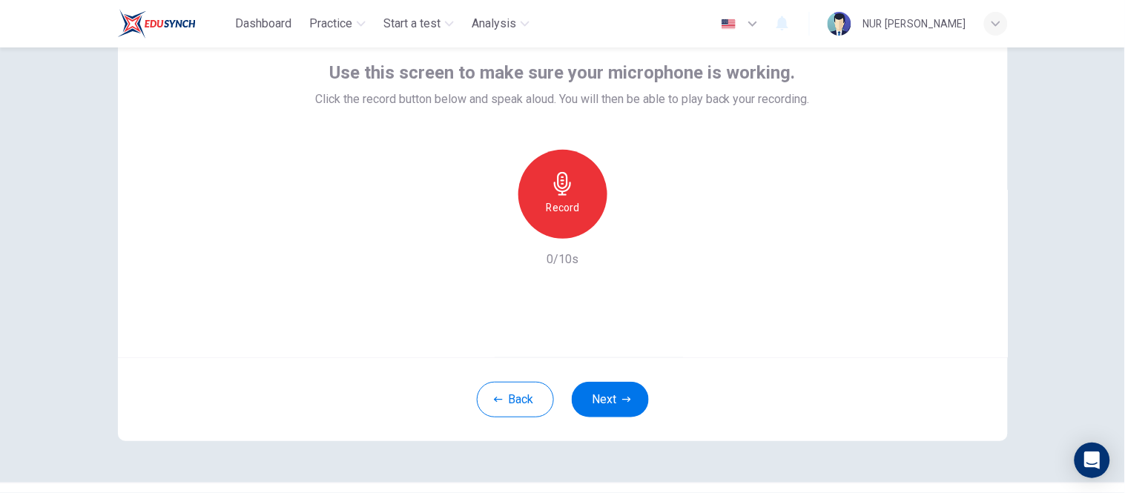
scroll to position [0, 0]
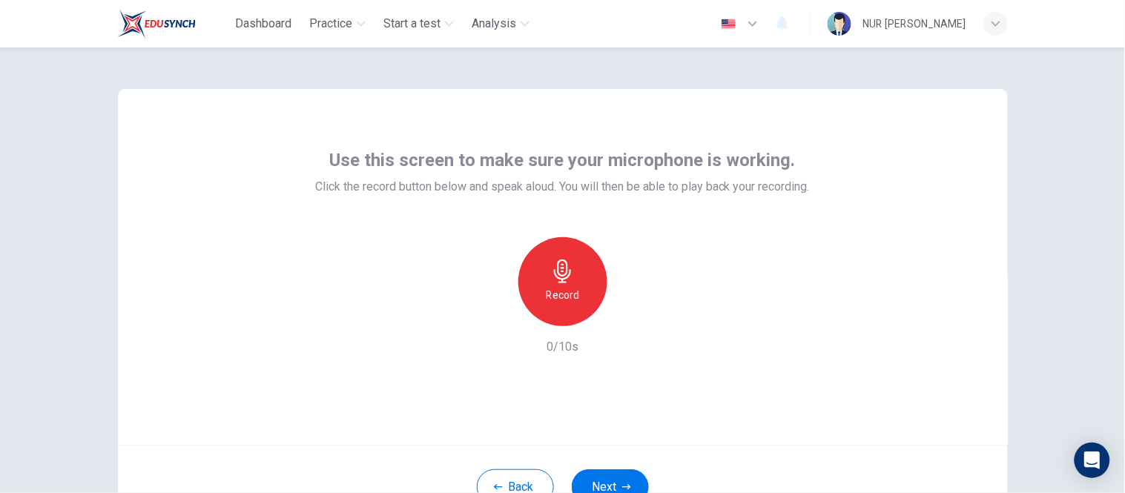
click at [478, 165] on span "Use this screen to make sure your microphone is working." at bounding box center [563, 160] width 466 height 24
